Goal: Transaction & Acquisition: Purchase product/service

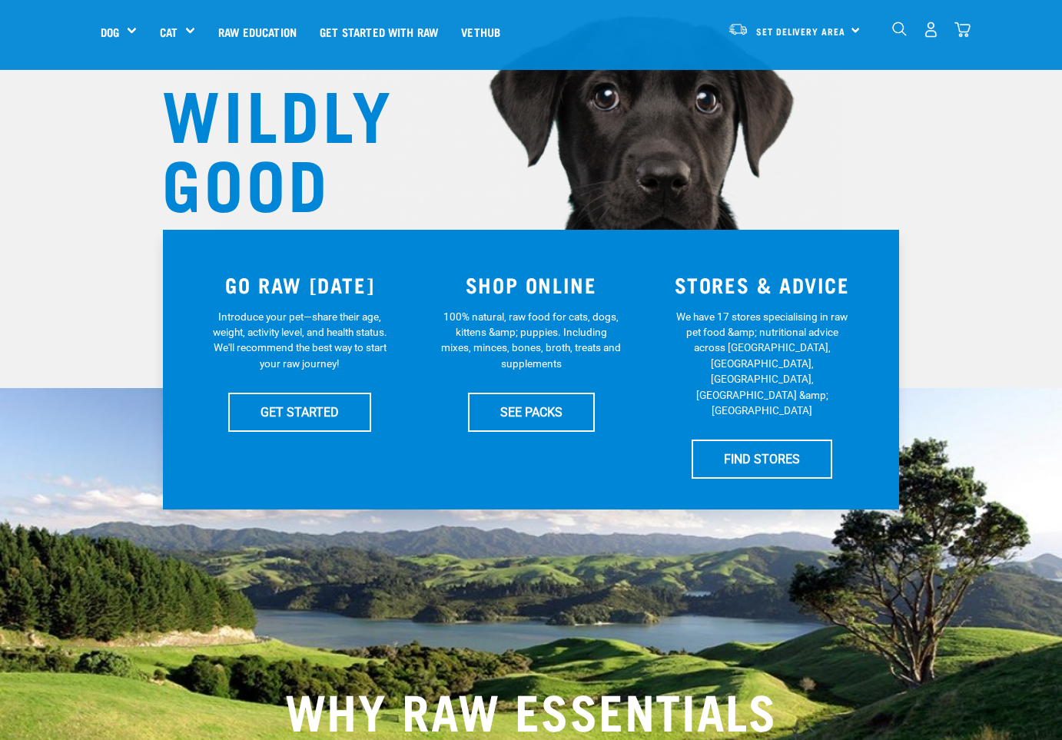
scroll to position [158, 0]
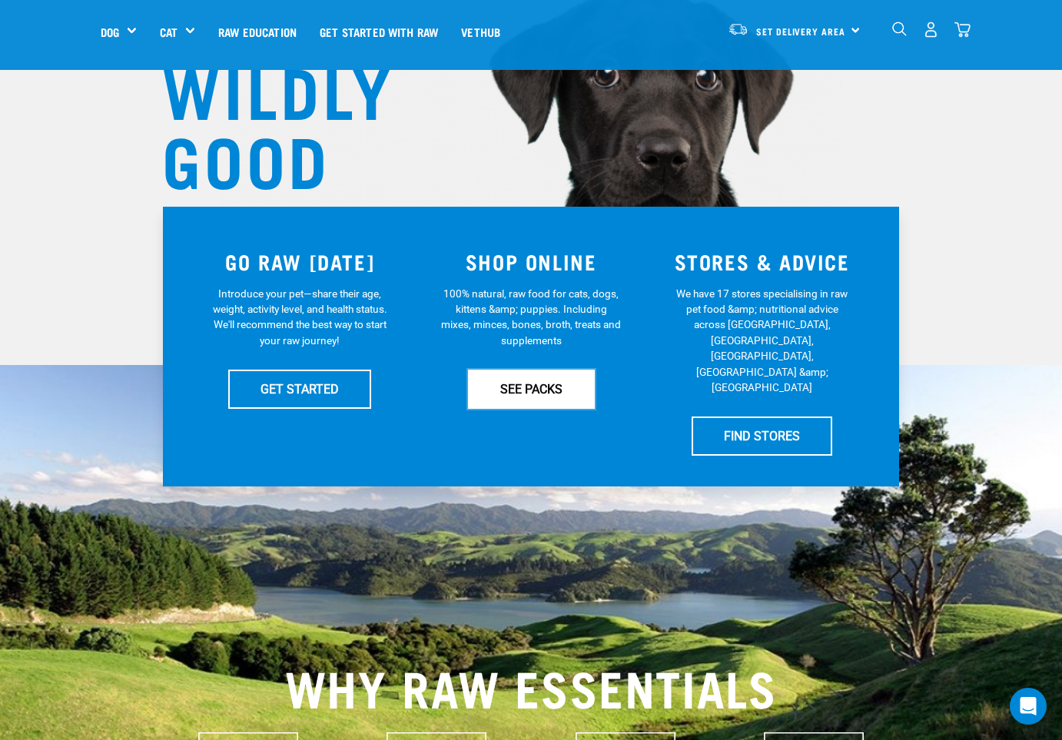
click at [538, 397] on link "SEE PACKS" at bounding box center [531, 389] width 127 height 38
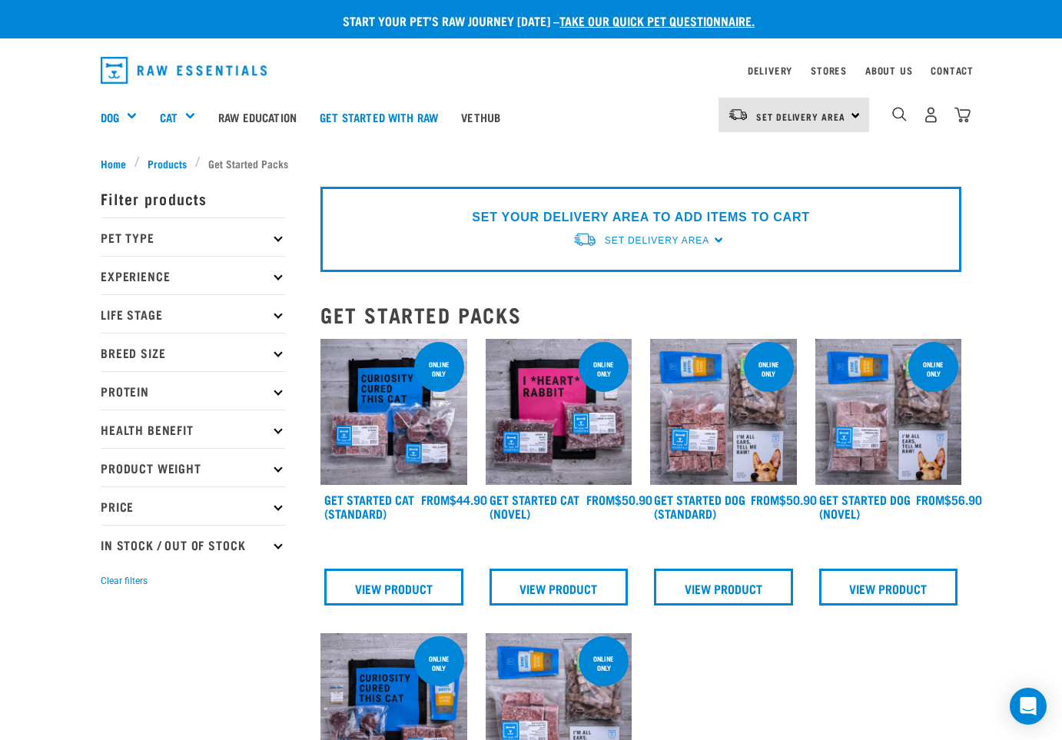
click at [277, 314] on icon at bounding box center [278, 314] width 8 height 8
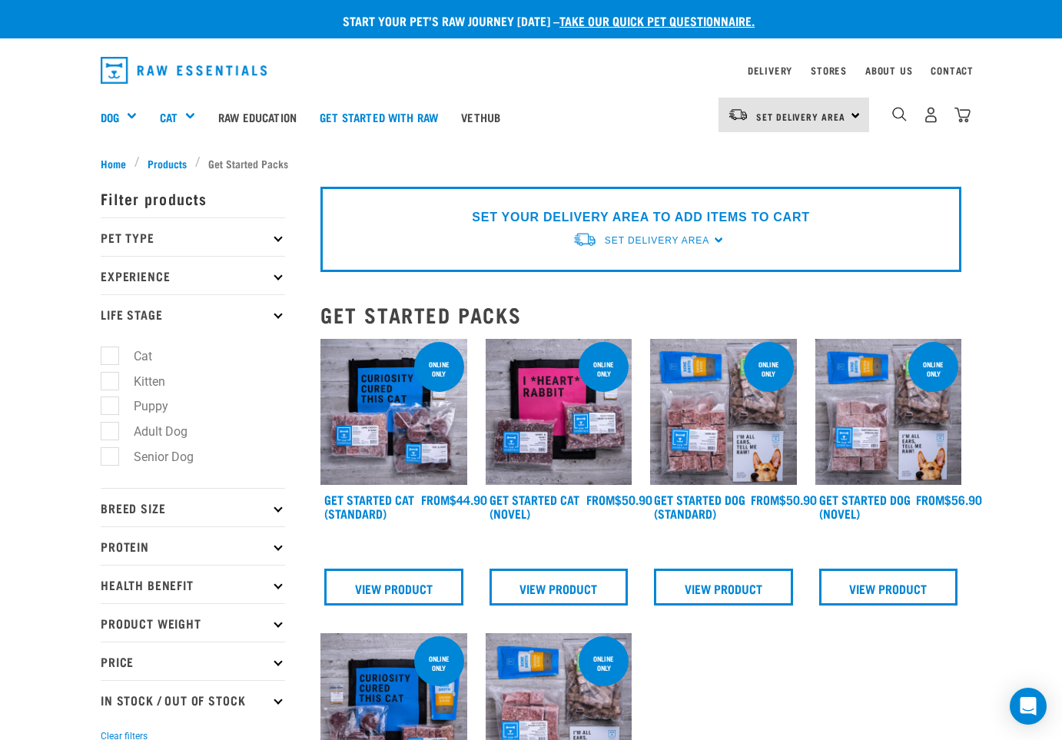
click at [110, 432] on label "Adult Dog" at bounding box center [151, 431] width 85 height 19
click at [110, 432] on input "Adult Dog" at bounding box center [106, 428] width 10 height 10
checkbox input "true"
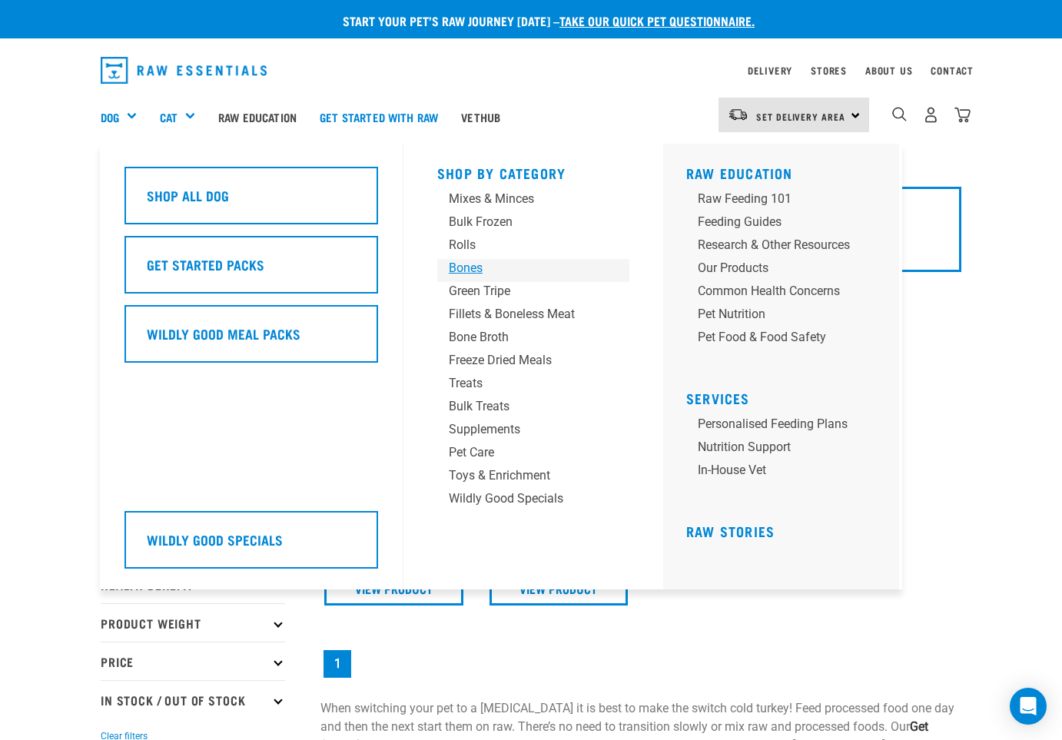
click at [468, 267] on div "Bones" at bounding box center [521, 268] width 144 height 18
click at [457, 268] on div "Bones" at bounding box center [521, 268] width 144 height 18
